Goal: Communication & Community: Answer question/provide support

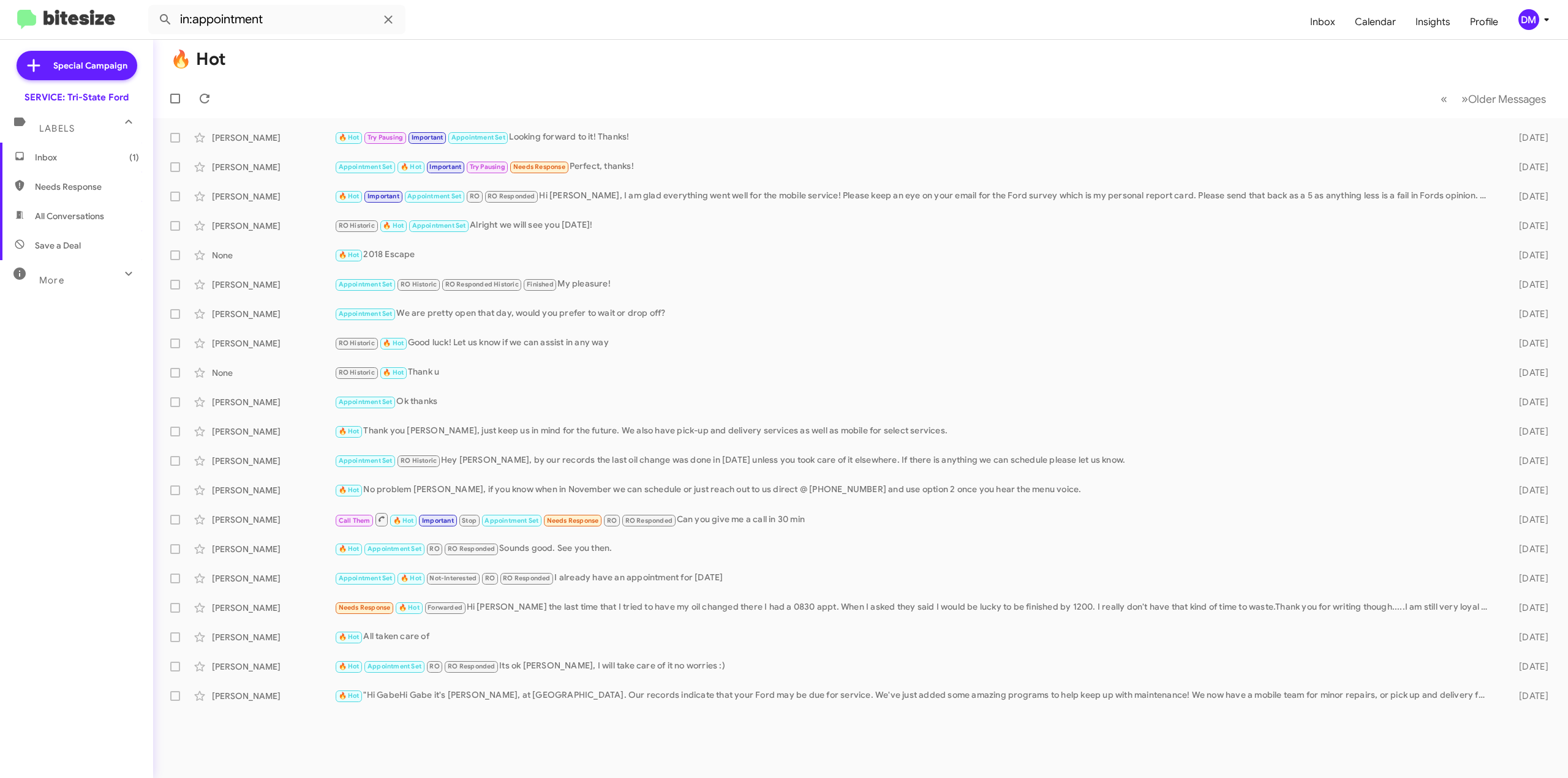
click at [65, 164] on span "Inbox (1)" at bounding box center [77, 157] width 153 height 29
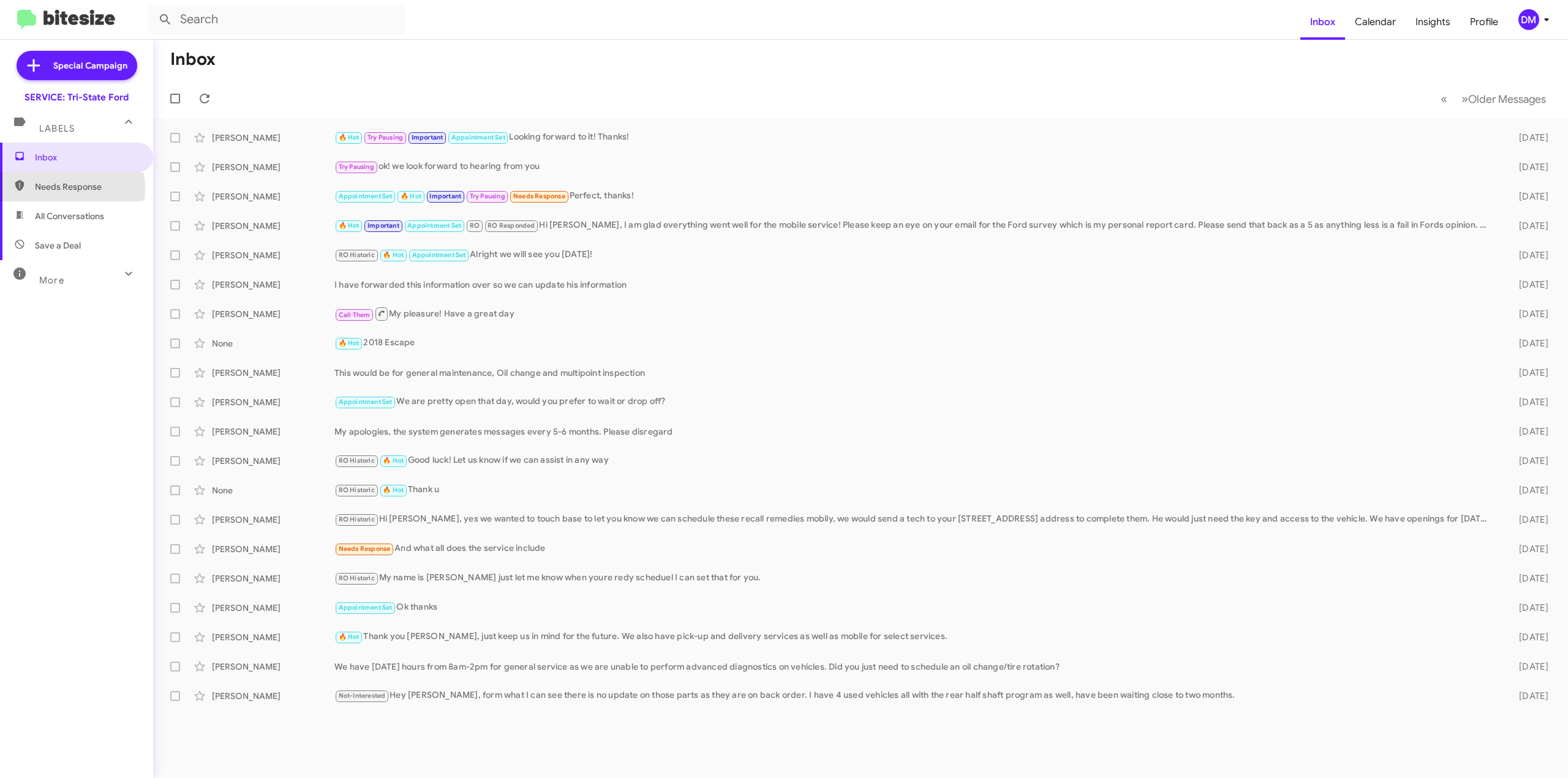
click at [66, 188] on span "Needs Response" at bounding box center [86, 186] width 104 height 12
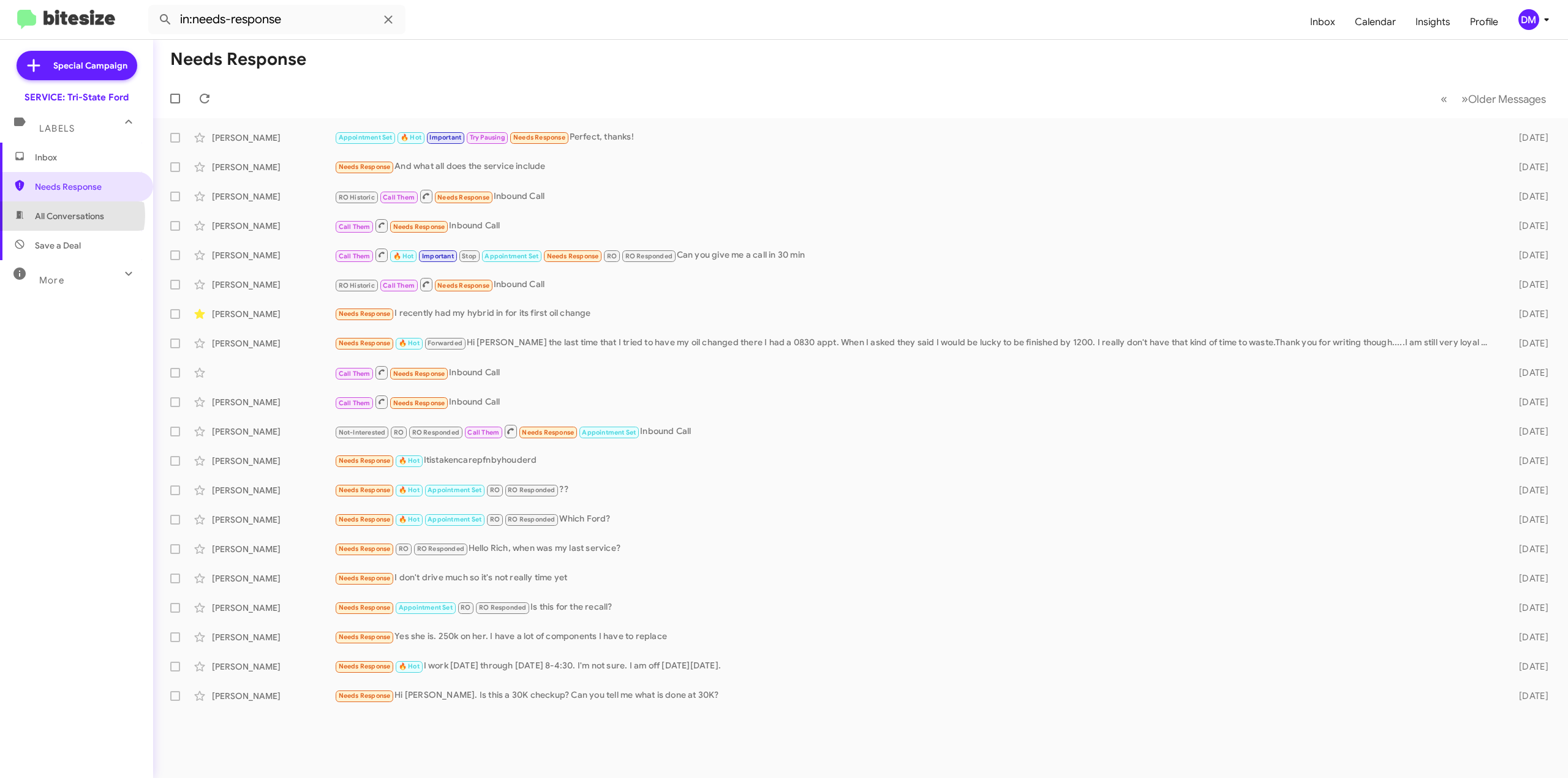
click at [67, 216] on span "All Conversations" at bounding box center [69, 216] width 69 height 12
type input "in:all-conversations"
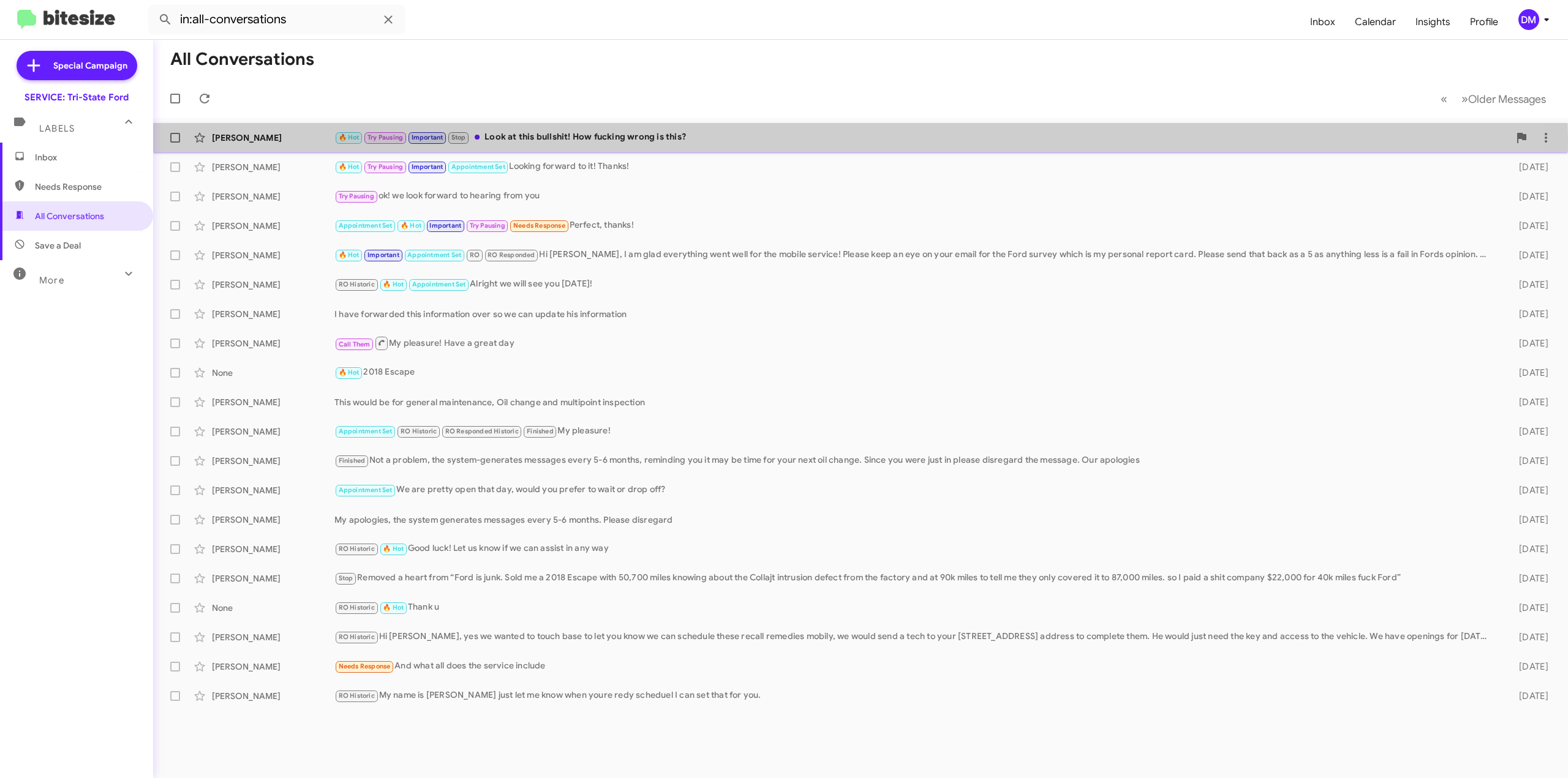
click at [622, 145] on div "[PERSON_NAME] 🔥 Hot Try Pausing Important Stop Look at this bullshit! How fucki…" at bounding box center [860, 137] width 1395 height 24
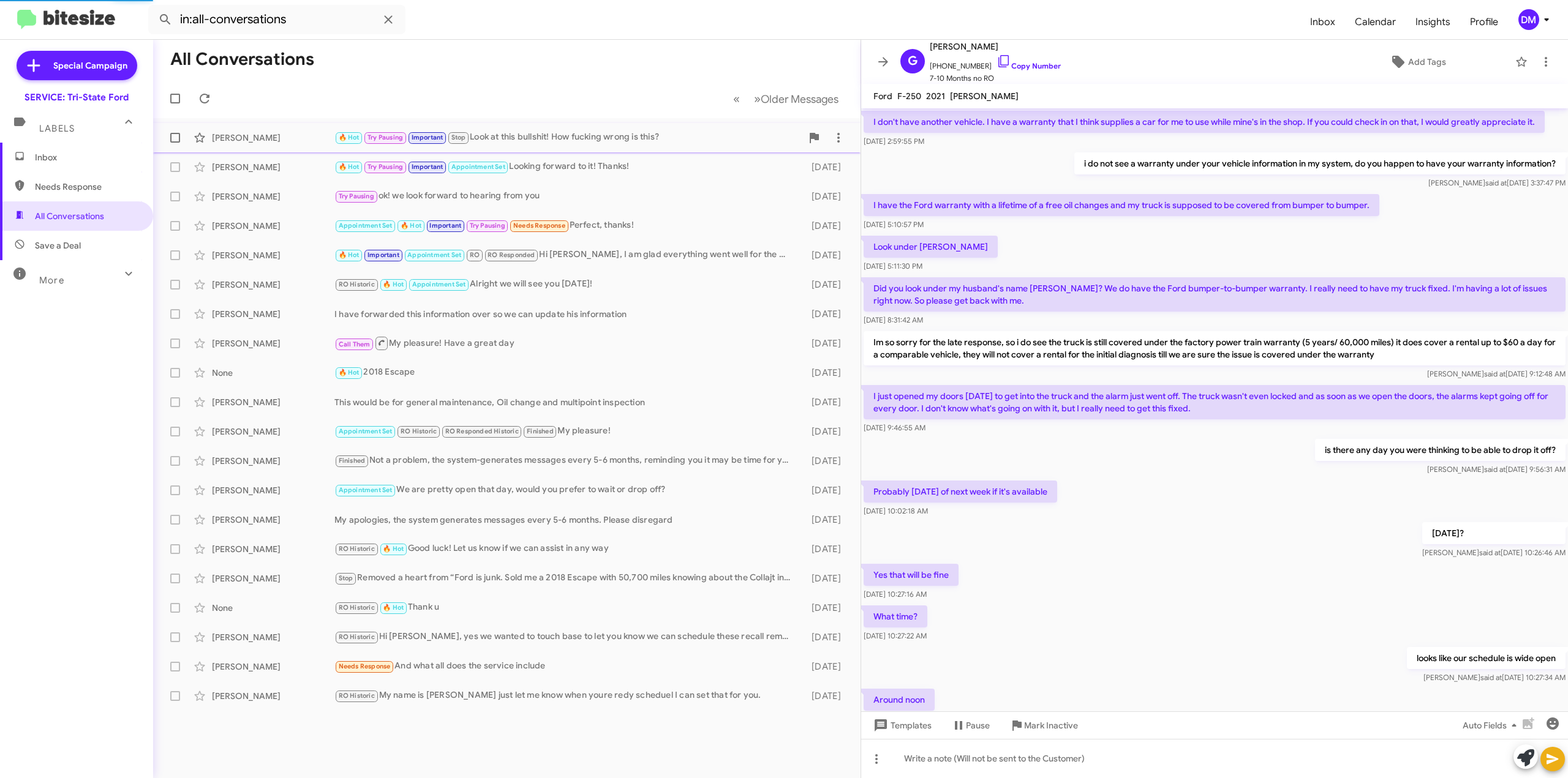
scroll to position [352, 0]
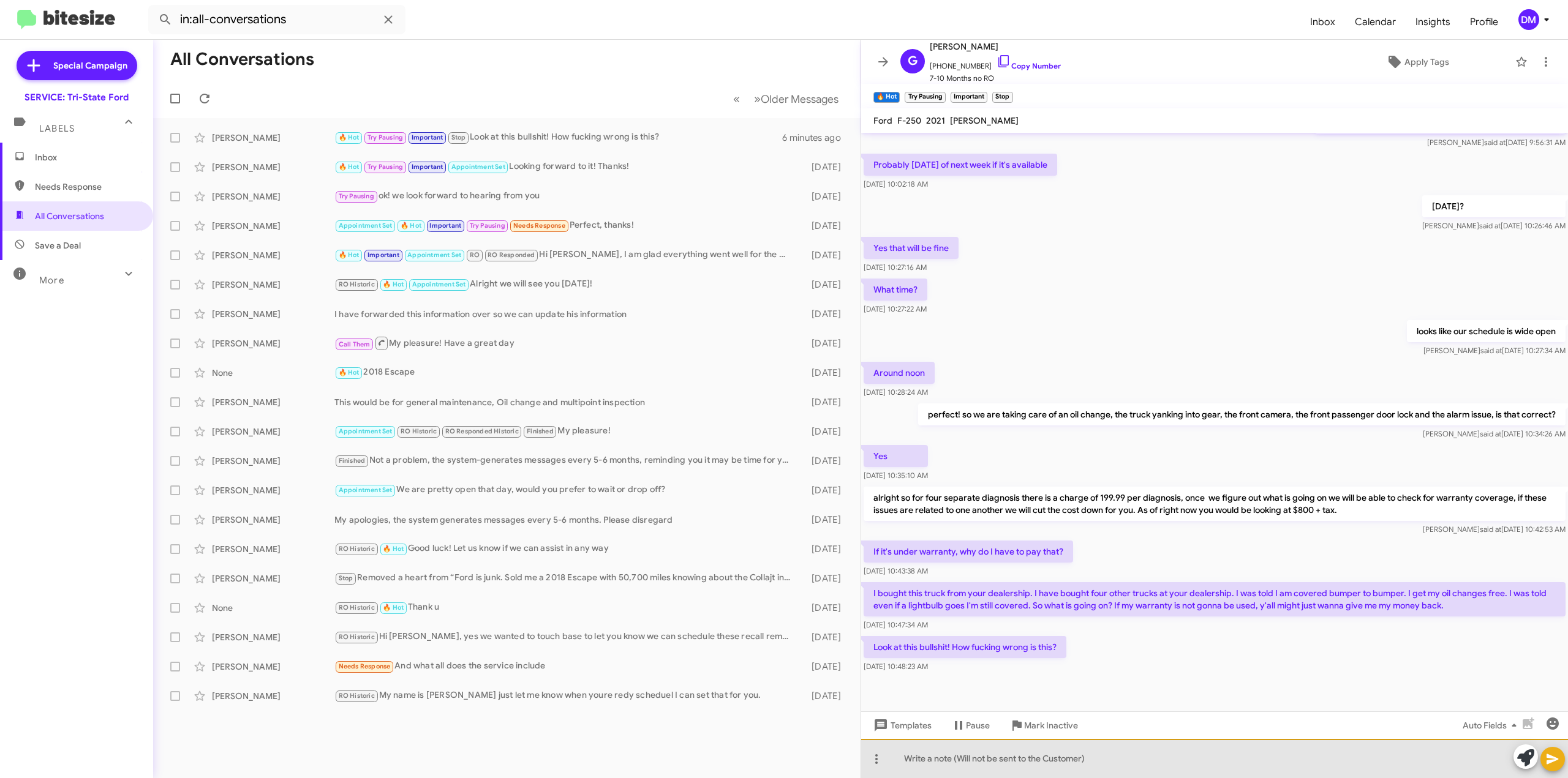
click at [891, 757] on div at bounding box center [1213, 758] width 706 height 39
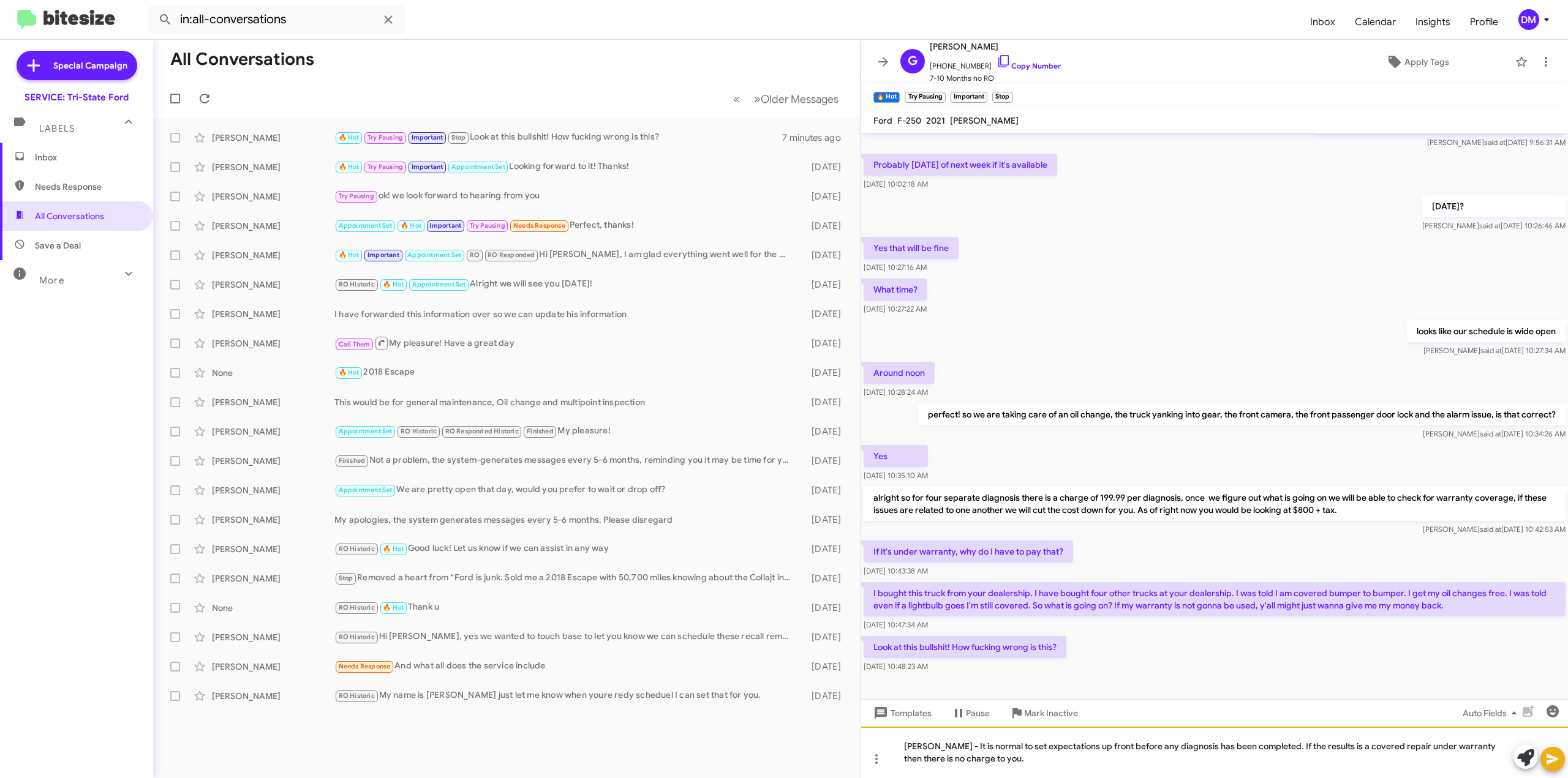
click at [1333, 747] on div "[PERSON_NAME] - It is normal to set expectations up front before any diagnosis …" at bounding box center [1213, 752] width 706 height 51
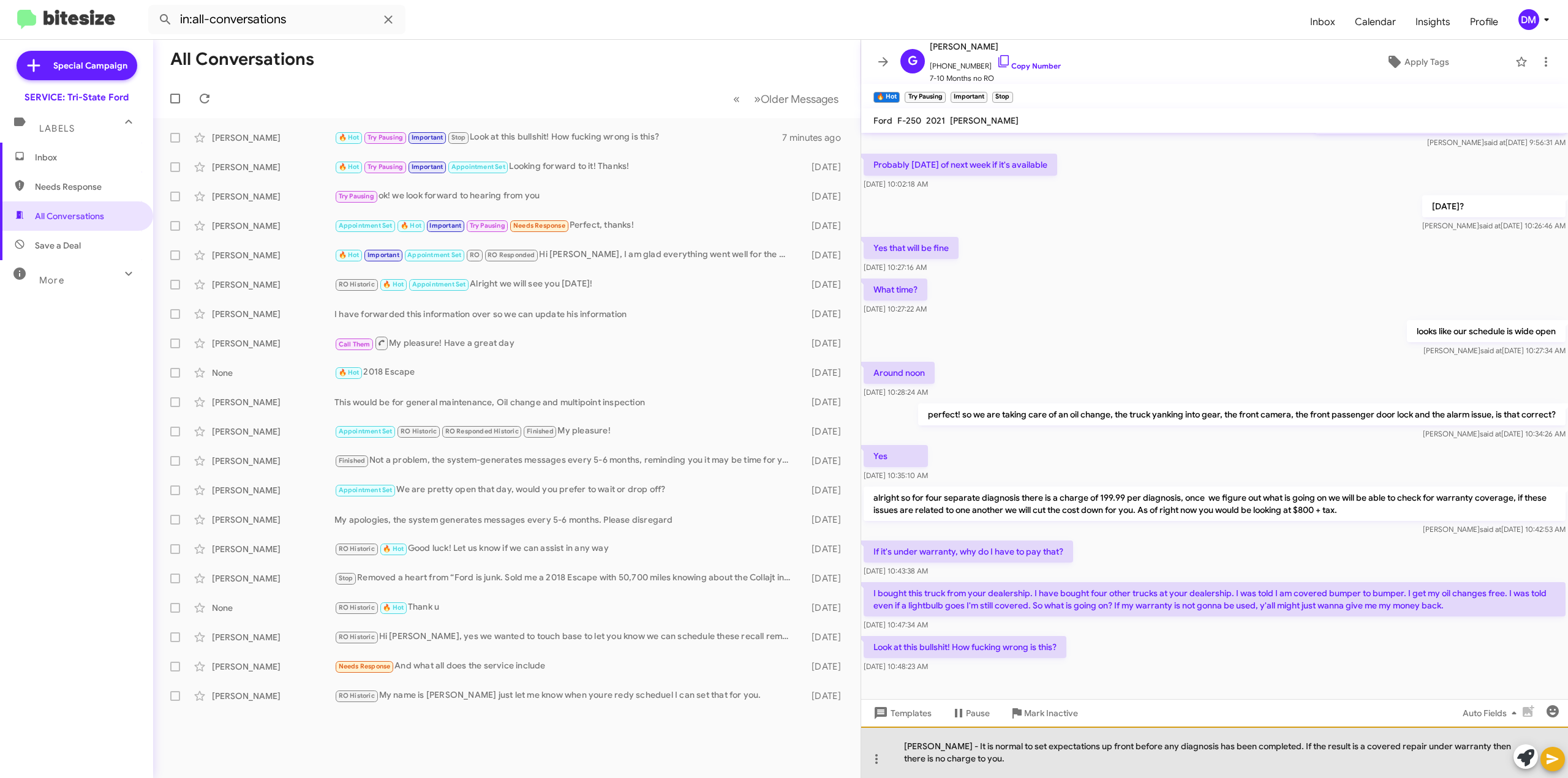
click at [986, 757] on div "[PERSON_NAME] - It is normal to set expectations up front before any diagnosis …" at bounding box center [1213, 752] width 706 height 51
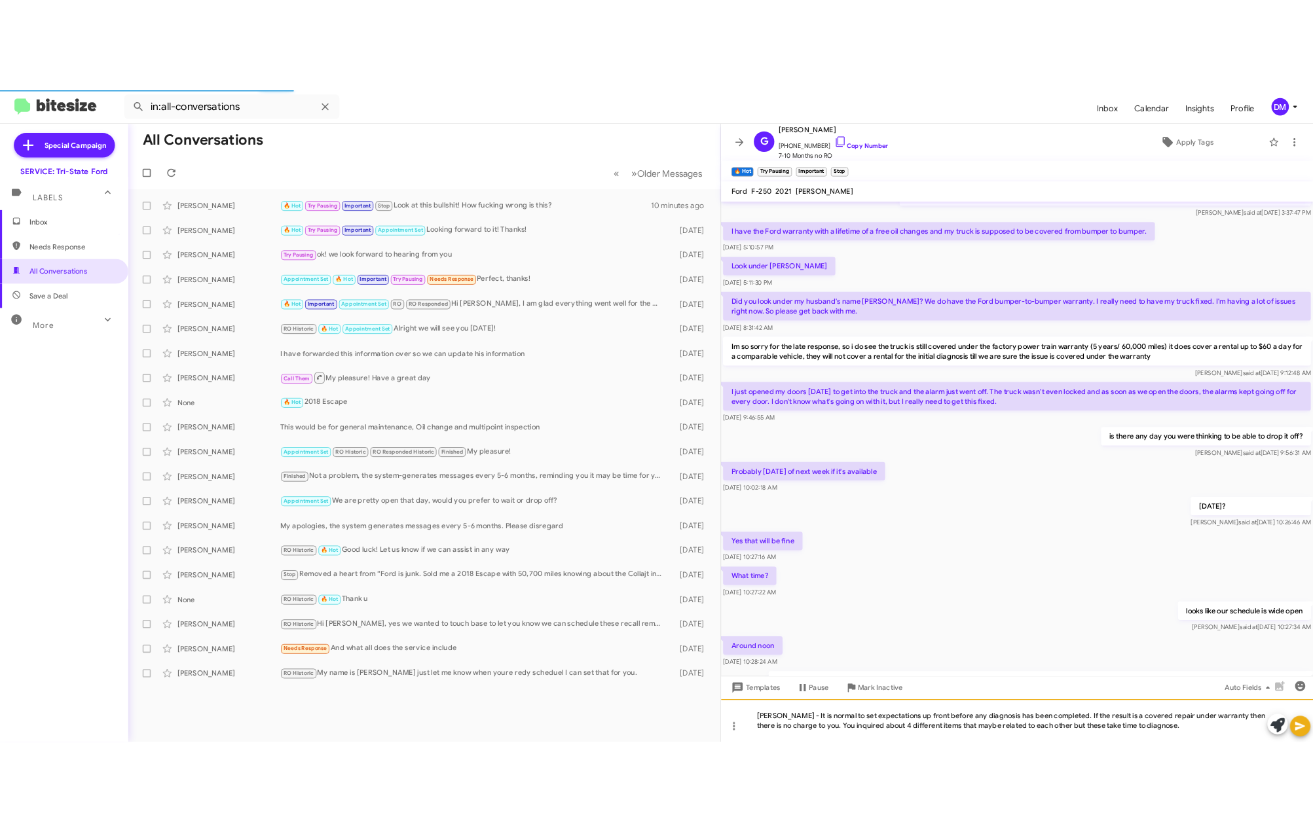
scroll to position [647, 0]
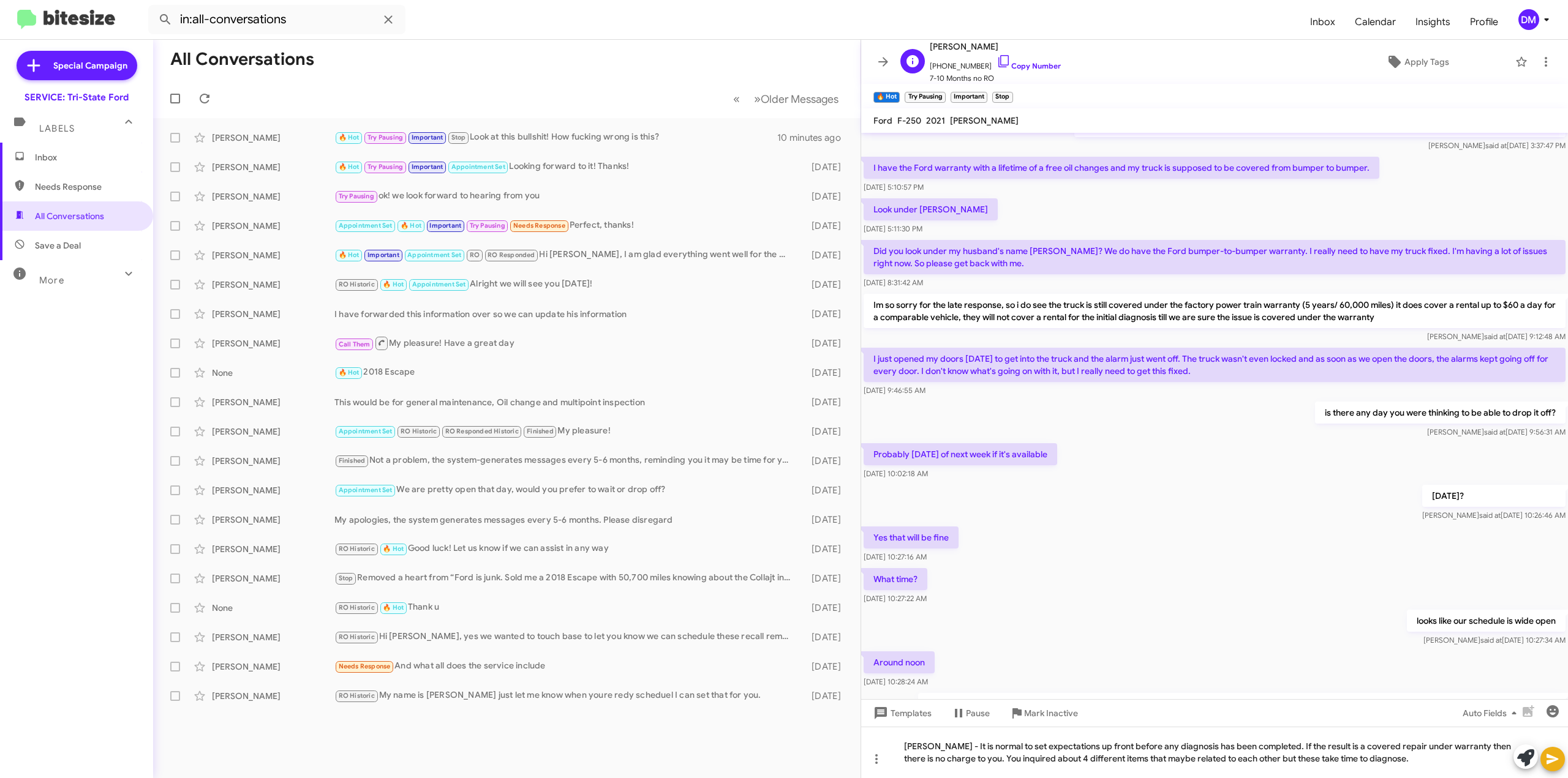
click at [965, 46] on span "[PERSON_NAME]" at bounding box center [995, 47] width 131 height 15
drag, startPoint x: 965, startPoint y: 46, endPoint x: 1011, endPoint y: 50, distance: 46.2
click at [1011, 50] on span "[PERSON_NAME]" at bounding box center [995, 47] width 131 height 15
drag, startPoint x: 991, startPoint y: 50, endPoint x: 1033, endPoint y: 37, distance: 44.0
click at [1033, 37] on mat-toolbar "in:all-conversations Inbox Calendar Insights Profile DM" at bounding box center [784, 20] width 1568 height 39
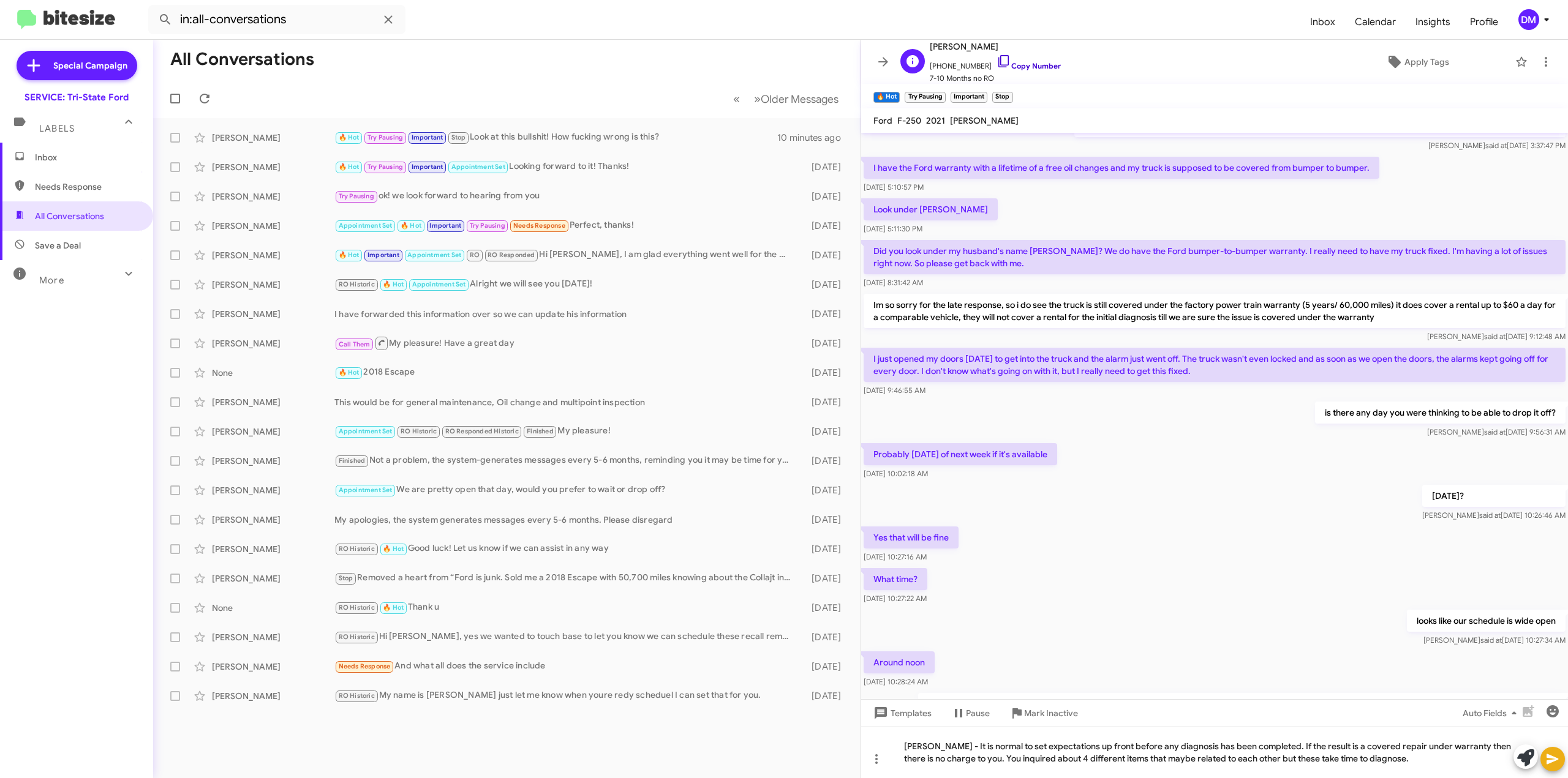
click at [1013, 64] on link "Copy Number" at bounding box center [1028, 65] width 65 height 9
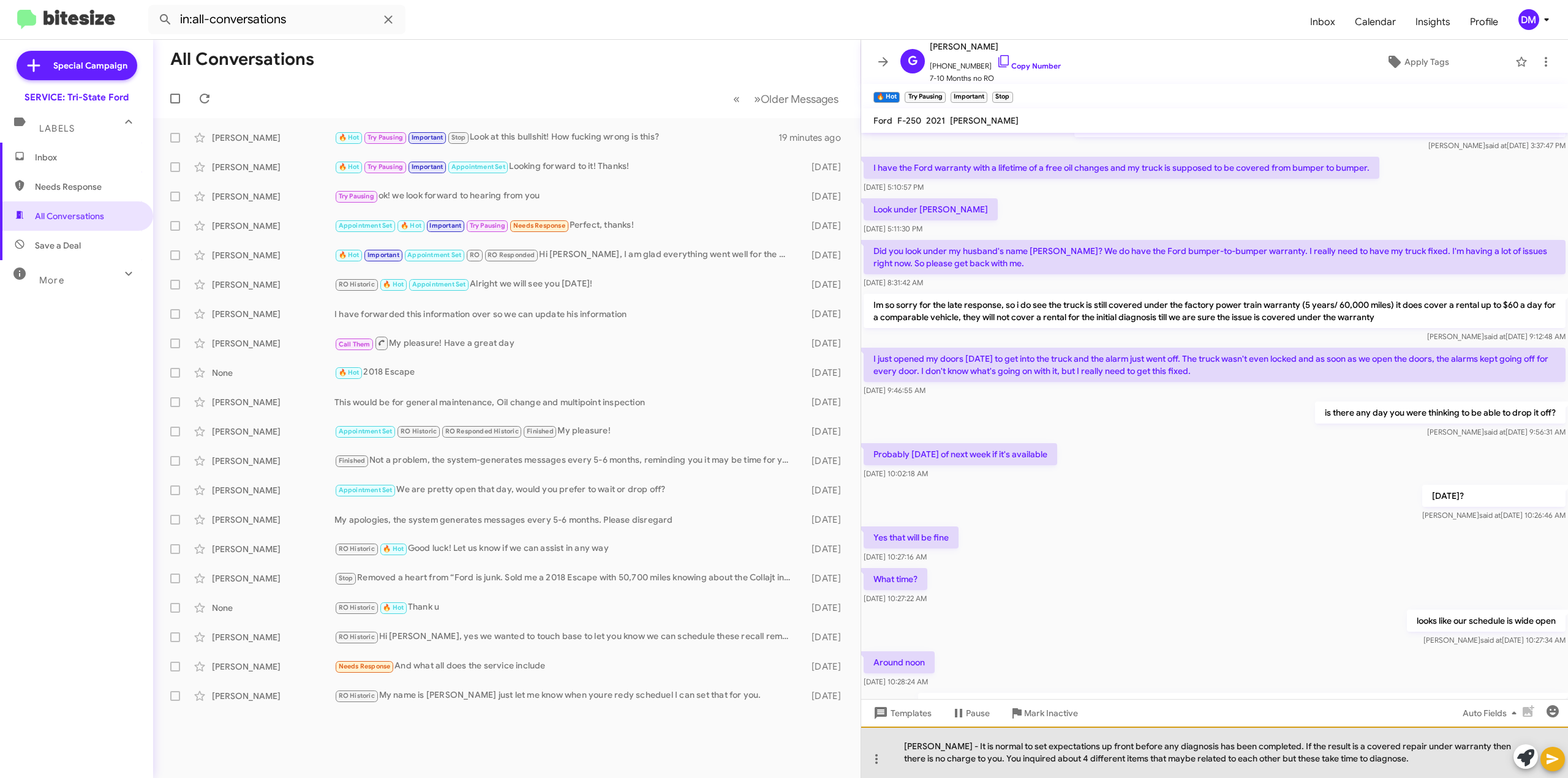
click at [1393, 760] on div "[PERSON_NAME] - It is normal to set expectations up front before any diagnosis …" at bounding box center [1213, 752] width 706 height 51
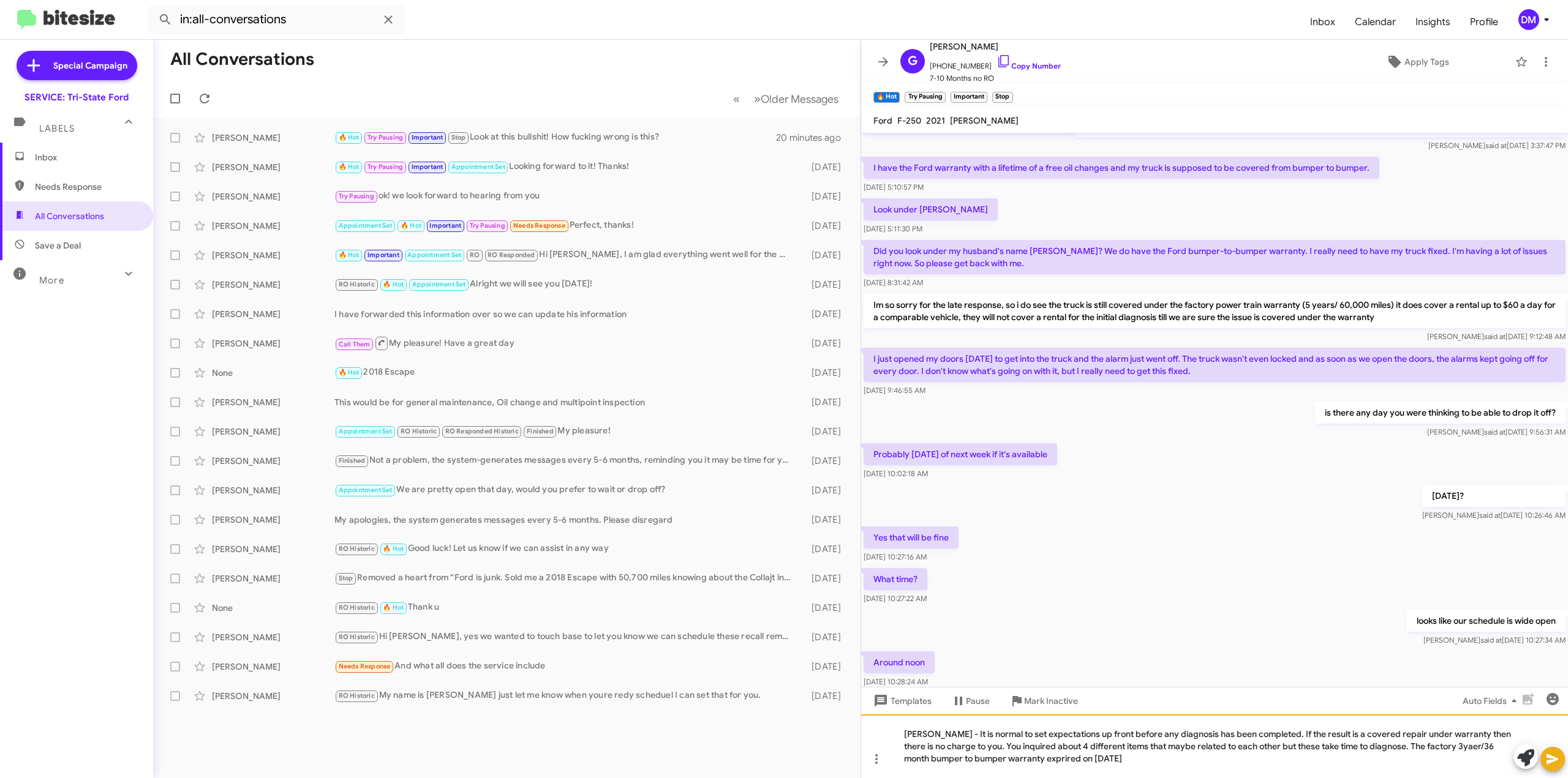
click at [1035, 759] on div "[PERSON_NAME] - It is normal to set expectations up front before any diagnosis …" at bounding box center [1213, 746] width 706 height 64
click at [1124, 758] on div "[PERSON_NAME] - It is normal to set expectations up front before any diagnosis …" at bounding box center [1213, 746] width 706 height 64
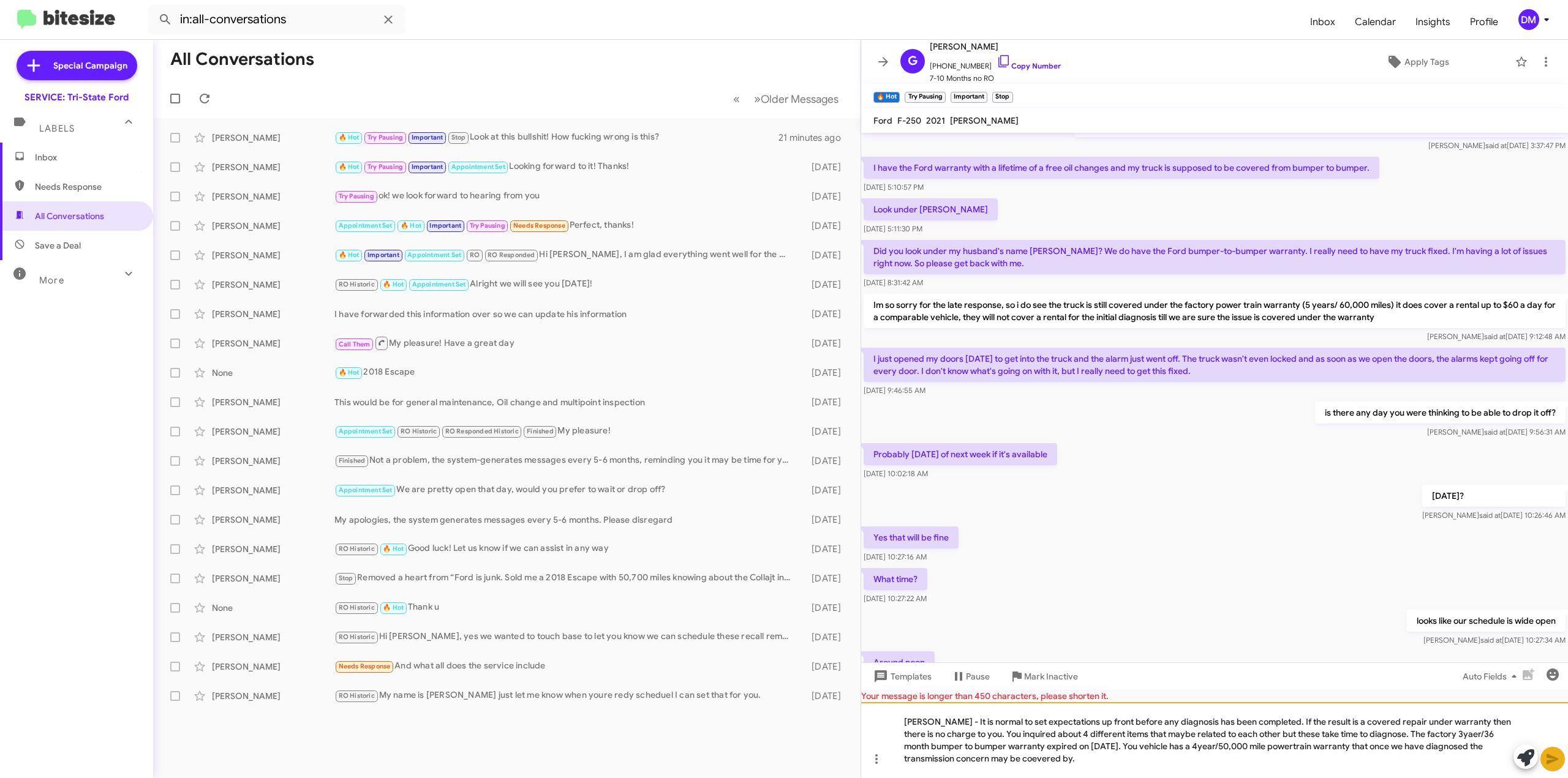
click at [1034, 758] on div "[PERSON_NAME] - It is normal to set expectations up front before any diagnosis …" at bounding box center [1213, 740] width 706 height 76
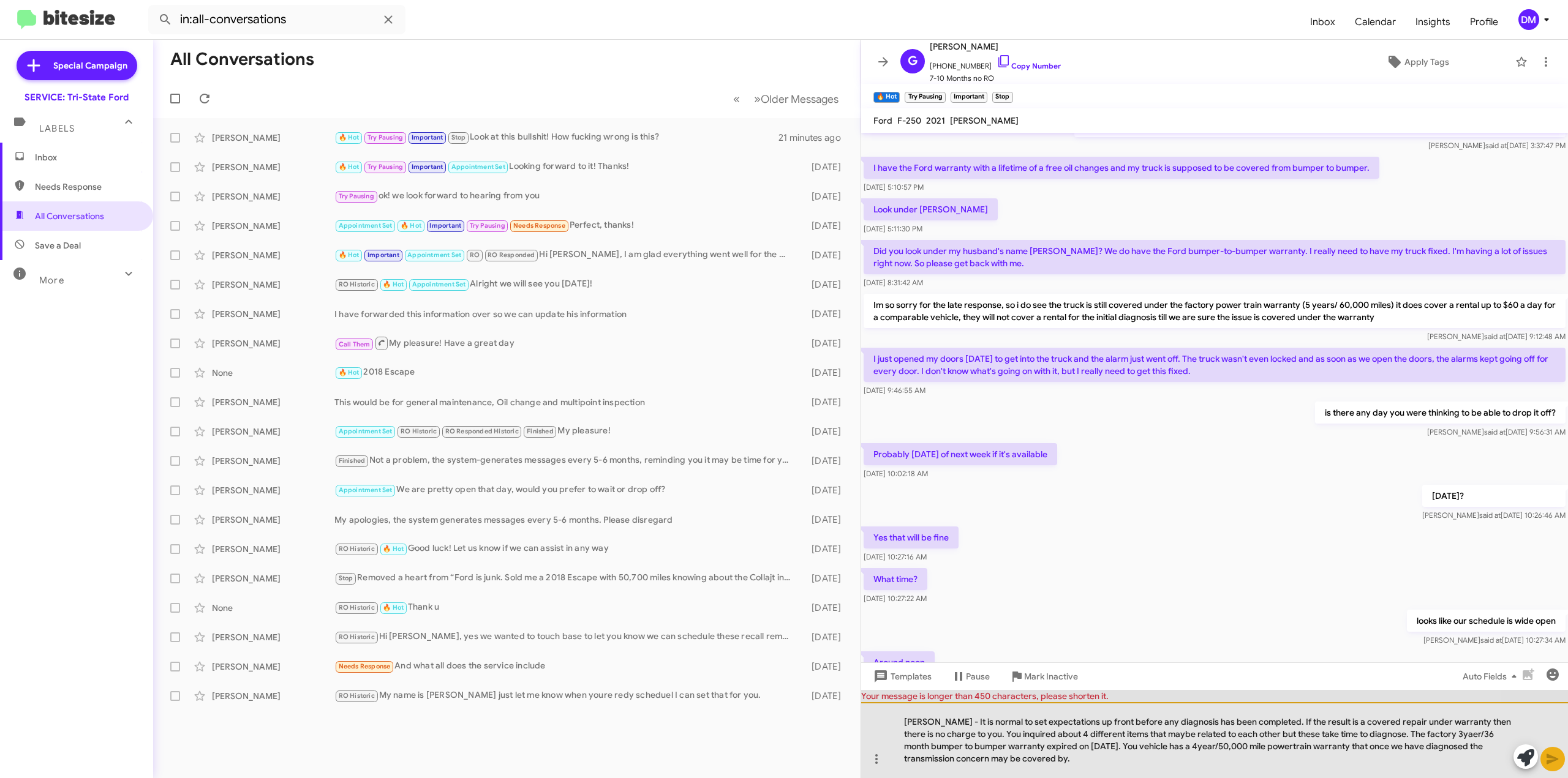
click at [1069, 756] on div "[PERSON_NAME] - It is normal to set expectations up front before any diagnosis …" at bounding box center [1213, 740] width 706 height 76
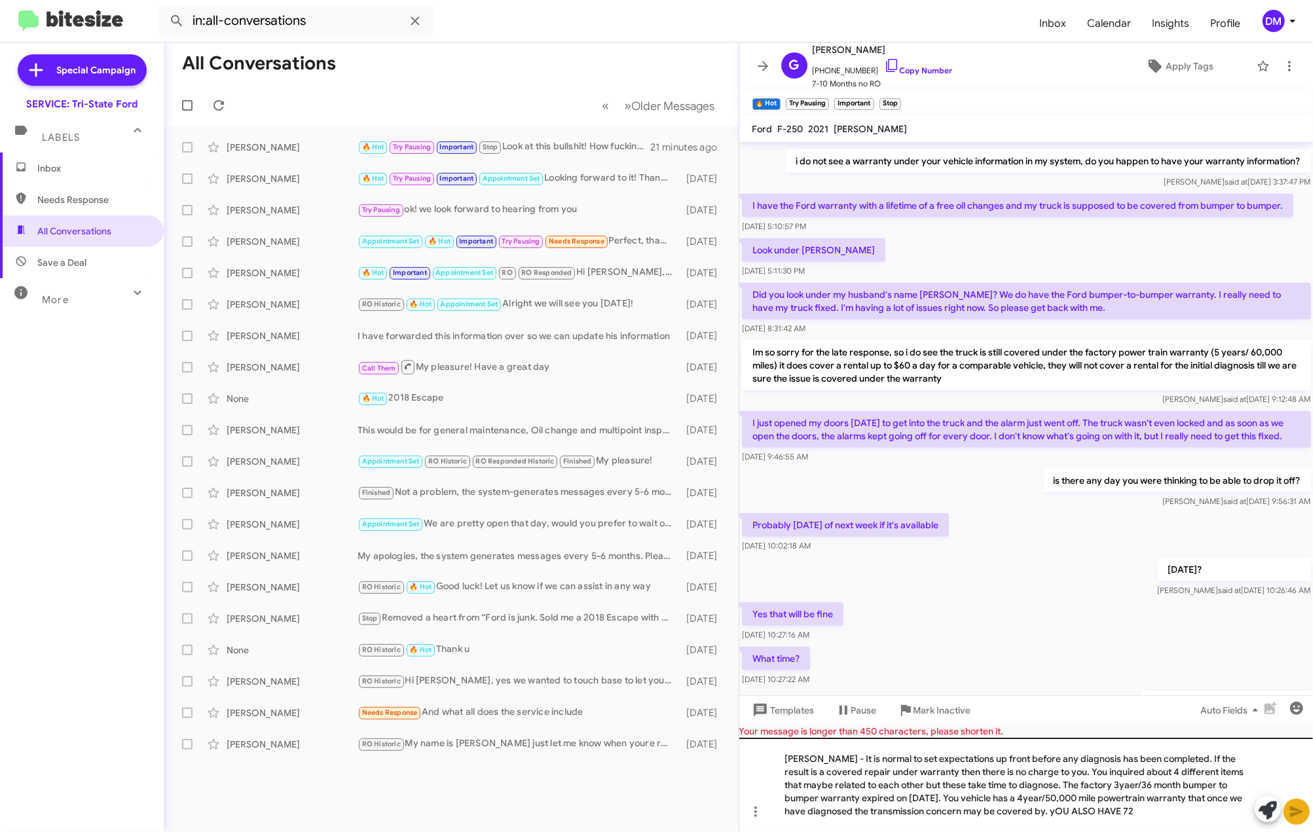
scroll to position [687, 0]
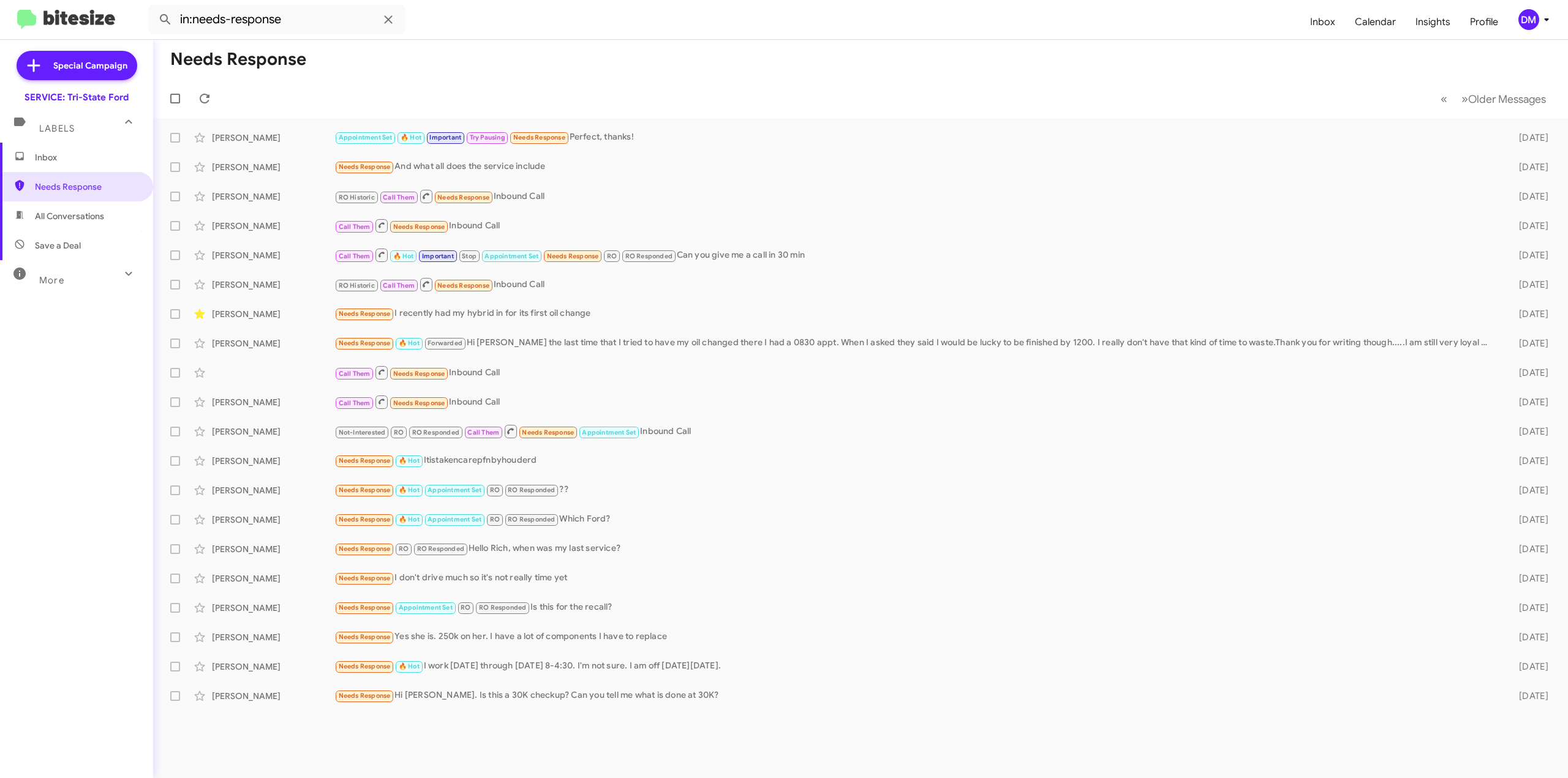
click at [81, 213] on span "All Conversations" at bounding box center [69, 216] width 69 height 12
type input "in:all-conversations"
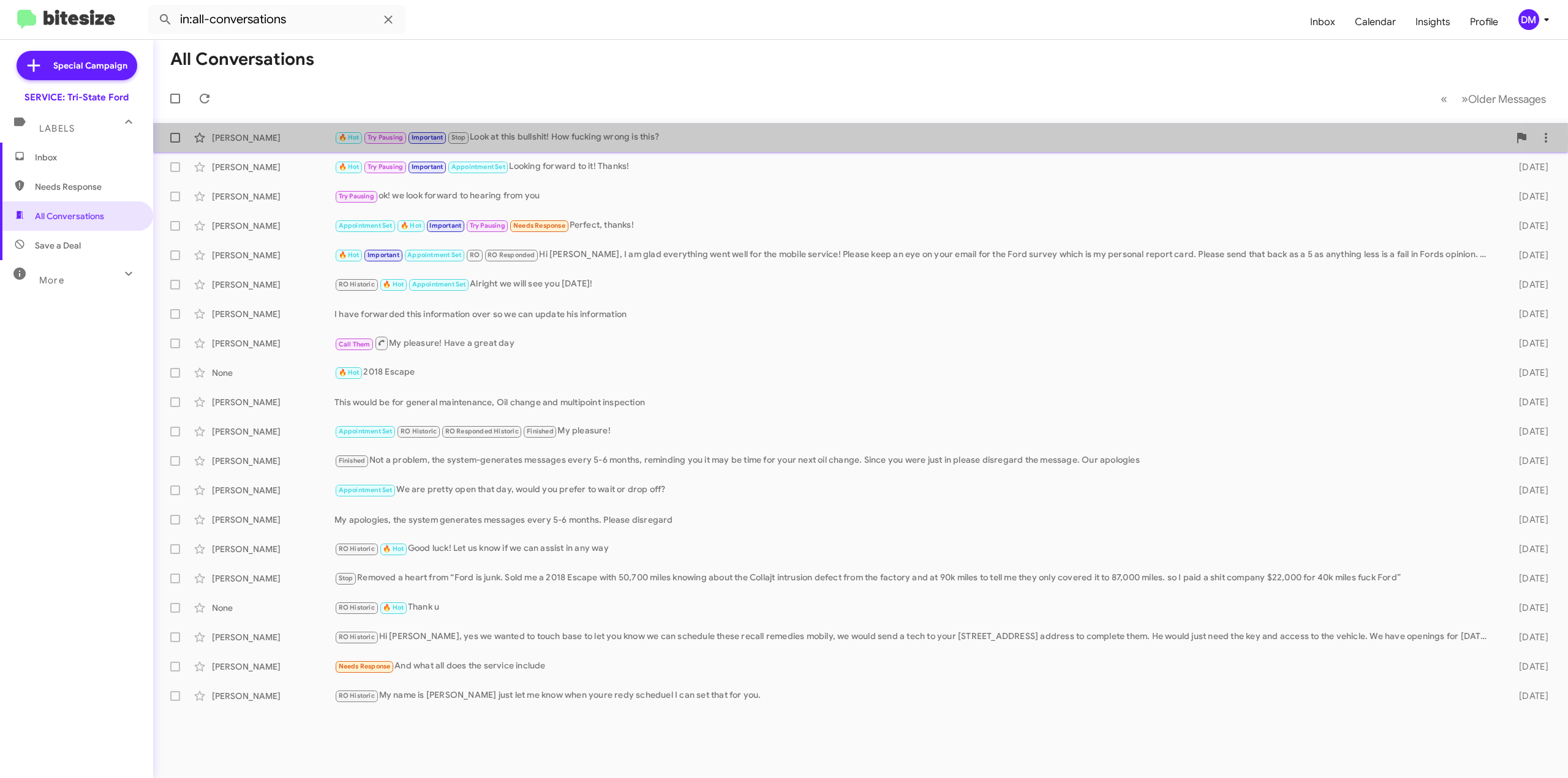
click at [301, 140] on div "[PERSON_NAME]" at bounding box center [273, 137] width 123 height 12
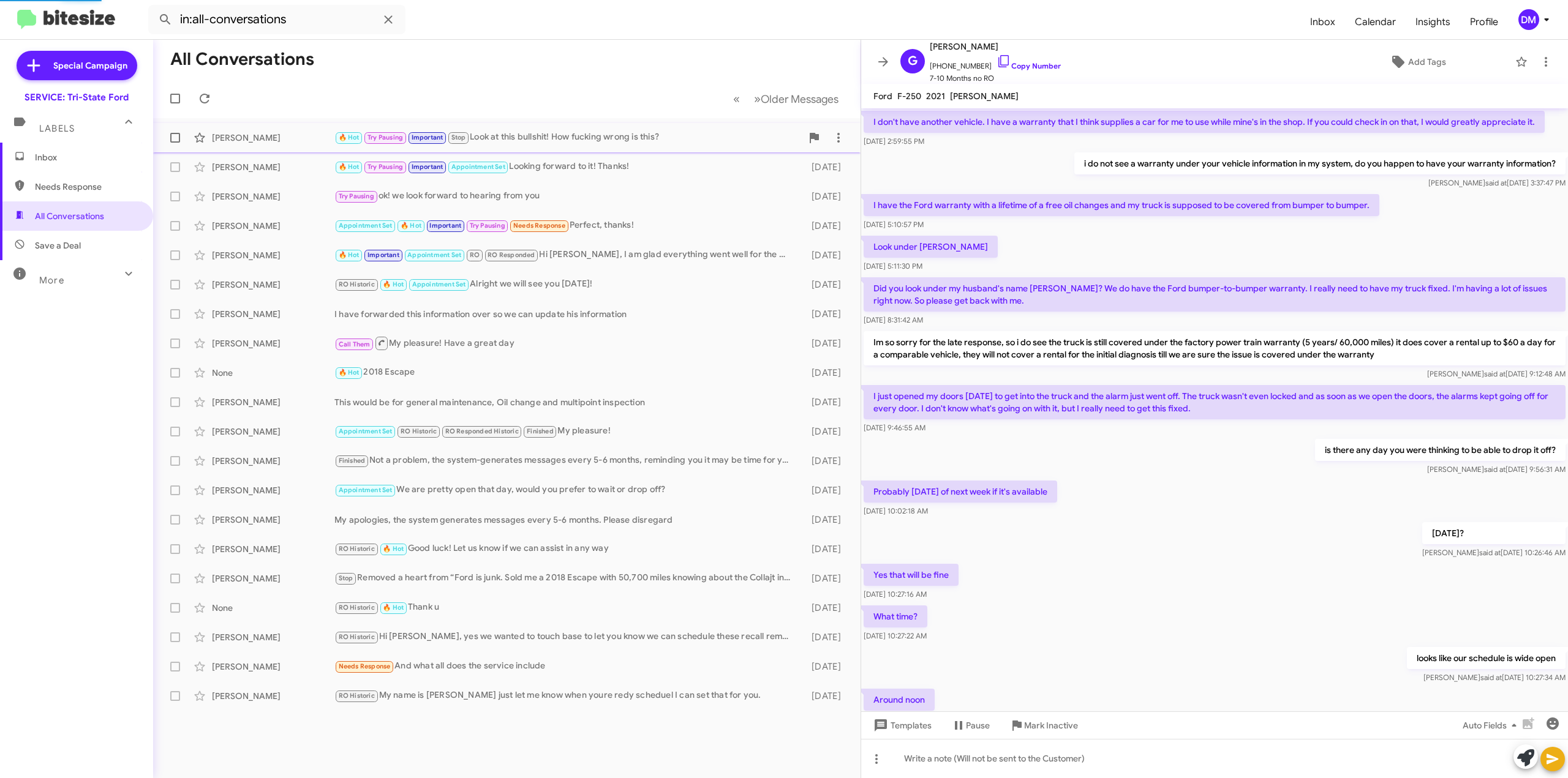
scroll to position [352, 0]
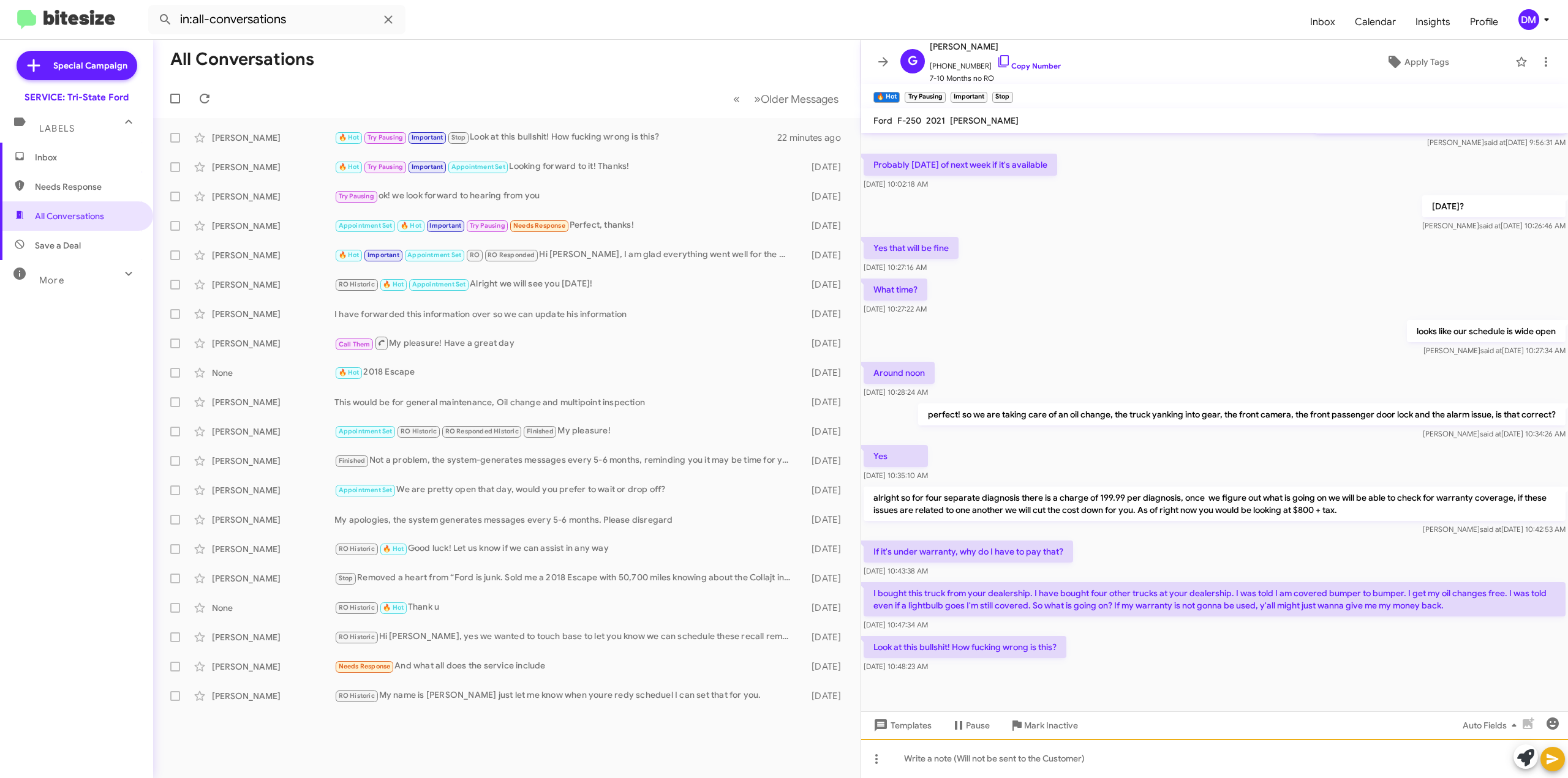
click at [909, 761] on div at bounding box center [1213, 758] width 706 height 39
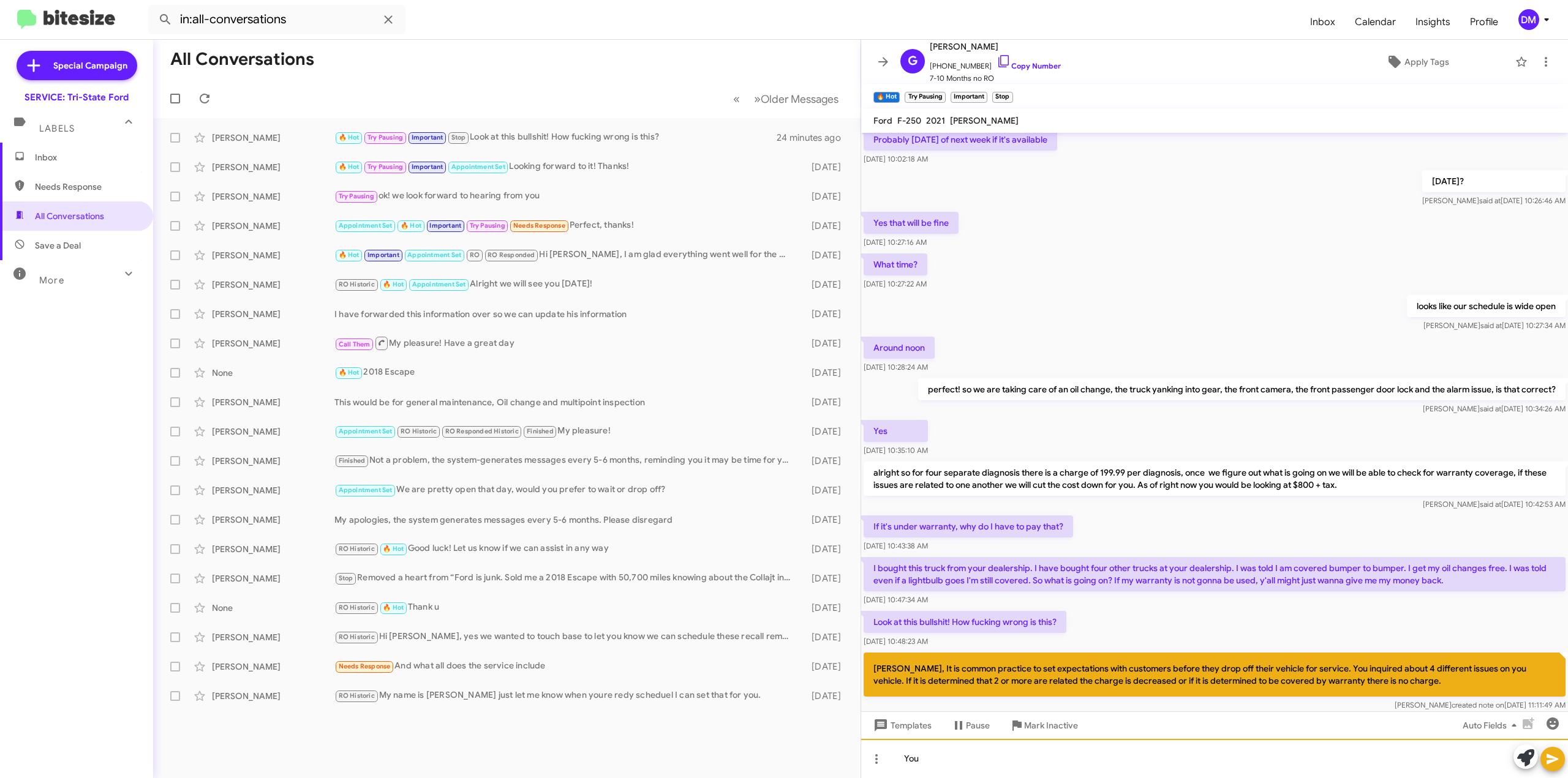
scroll to position [1008, 0]
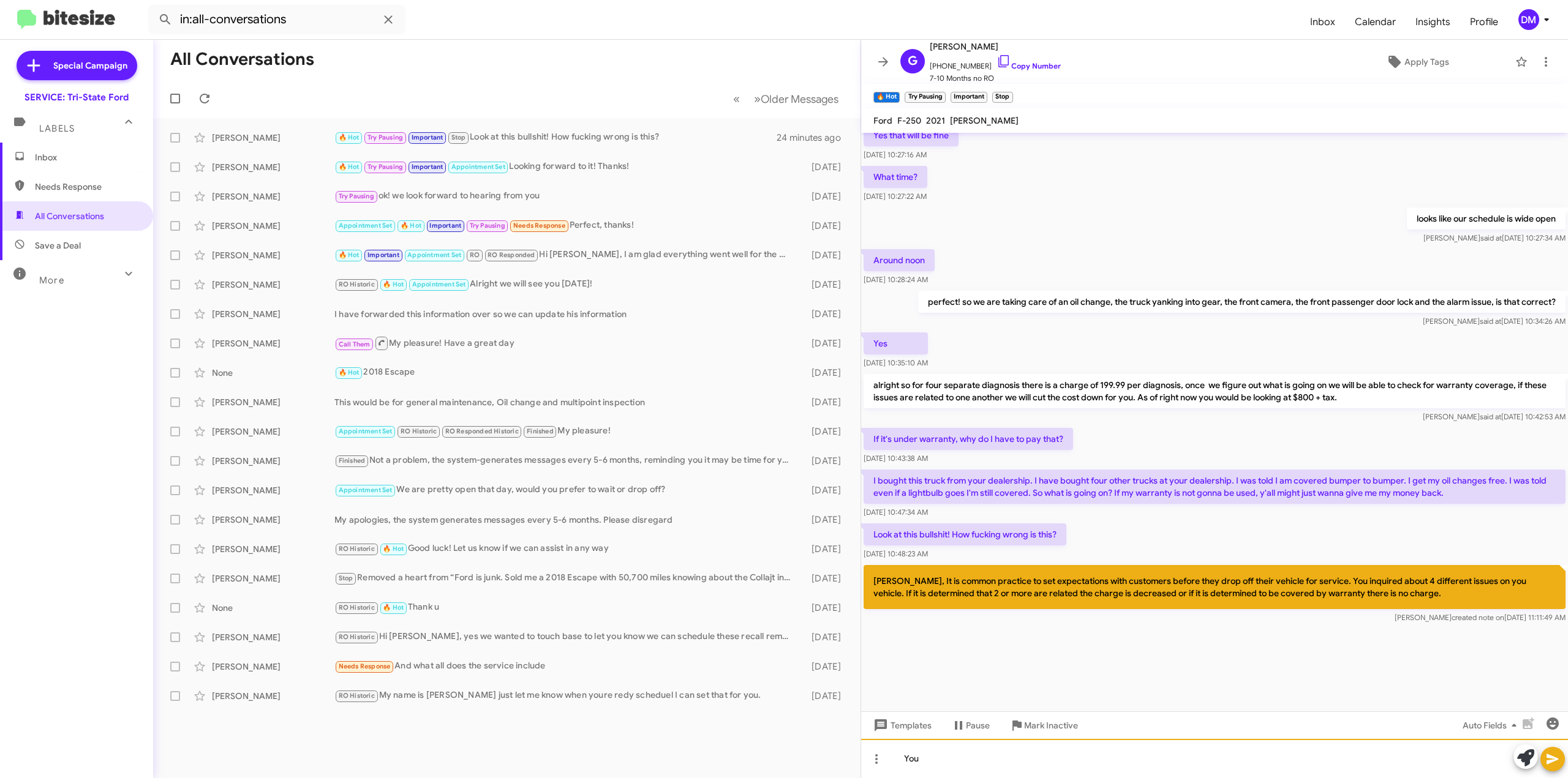
click at [925, 759] on div "You" at bounding box center [1213, 758] width 706 height 39
click at [942, 759] on div "Your Bumpper to Bumper warranty expired on Jul" at bounding box center [1213, 758] width 706 height 39
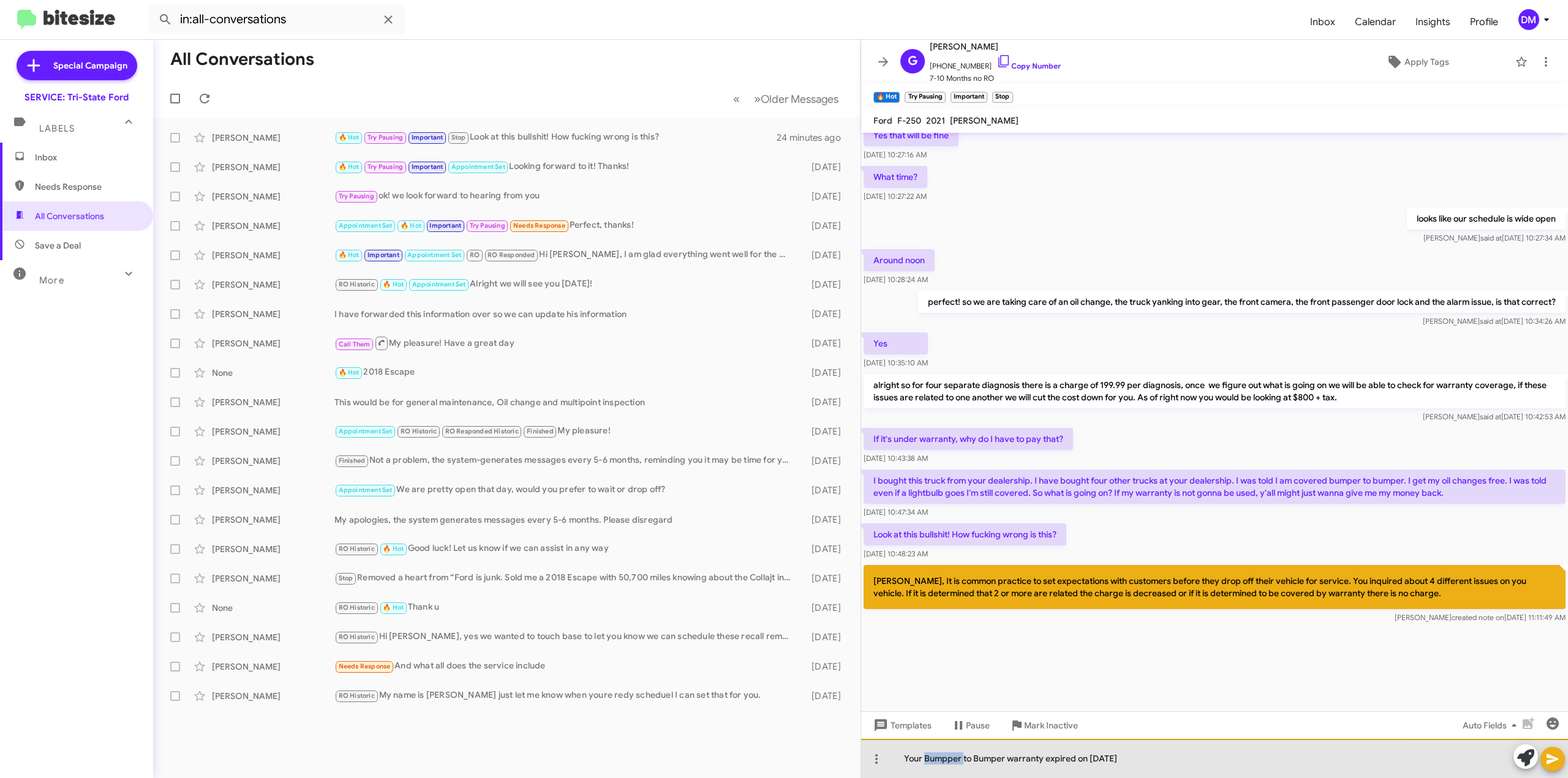
click at [943, 763] on div "Your Bumpper to Bumper warranty expired on Jul" at bounding box center [1213, 758] width 706 height 39
click at [1090, 761] on div "Your Bumper to Bumper warranty expired on Jul" at bounding box center [1213, 758] width 706 height 39
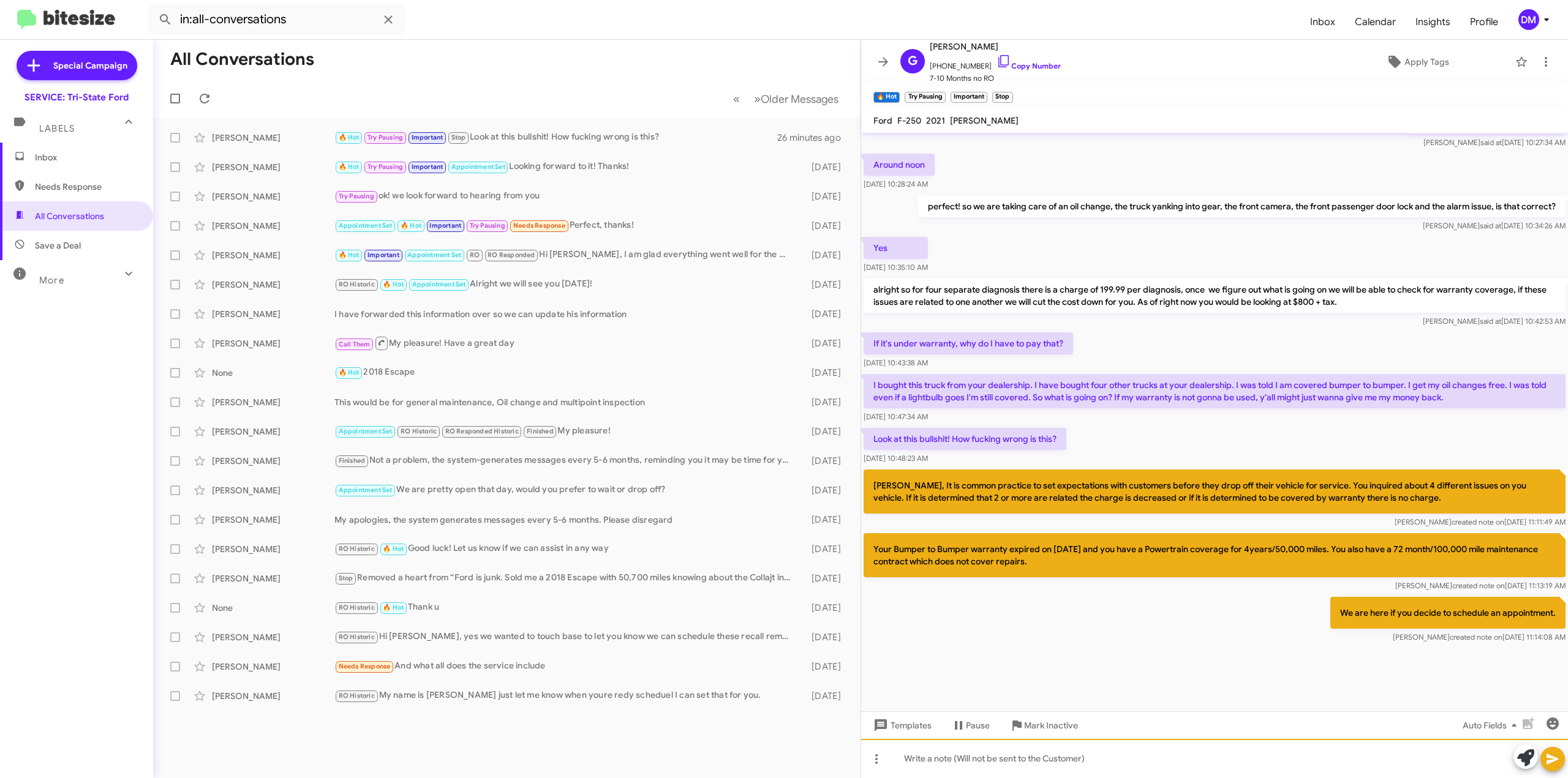
scroll to position [1129, 0]
